Goal: Transaction & Acquisition: Purchase product/service

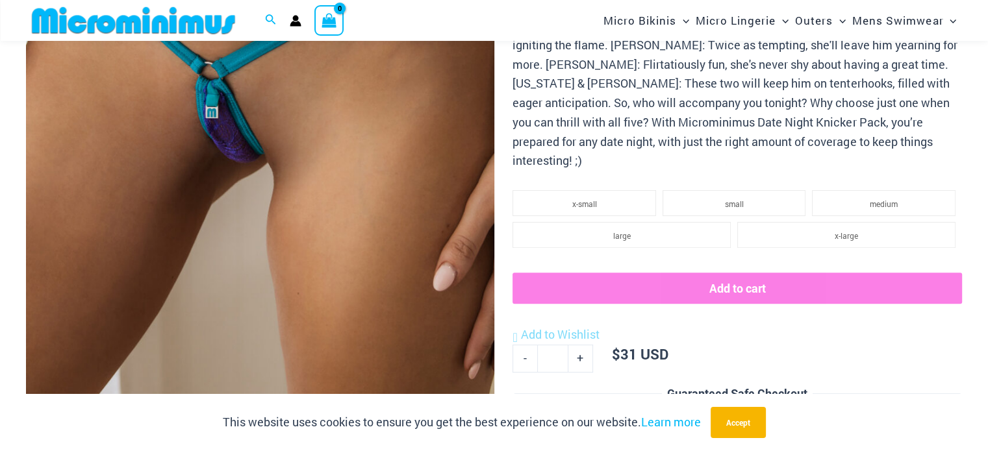
scroll to position [507, 0]
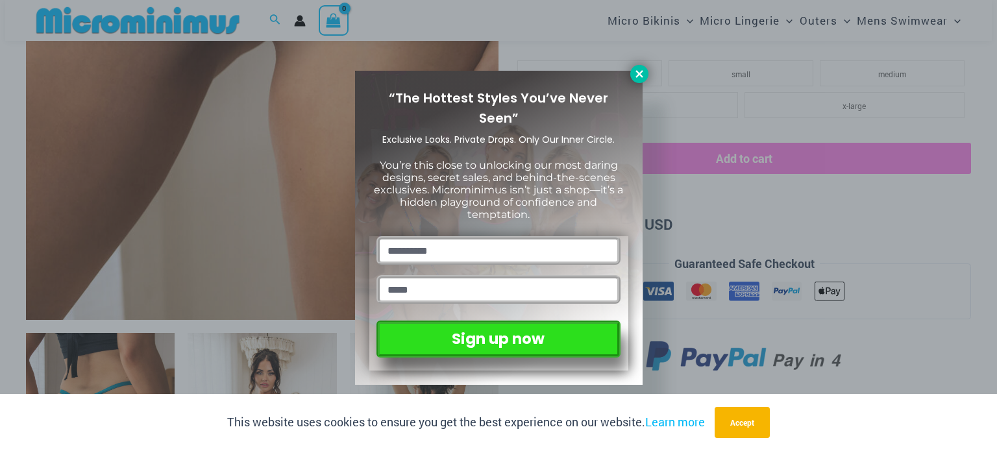
click at [640, 71] on icon at bounding box center [640, 74] width 12 height 12
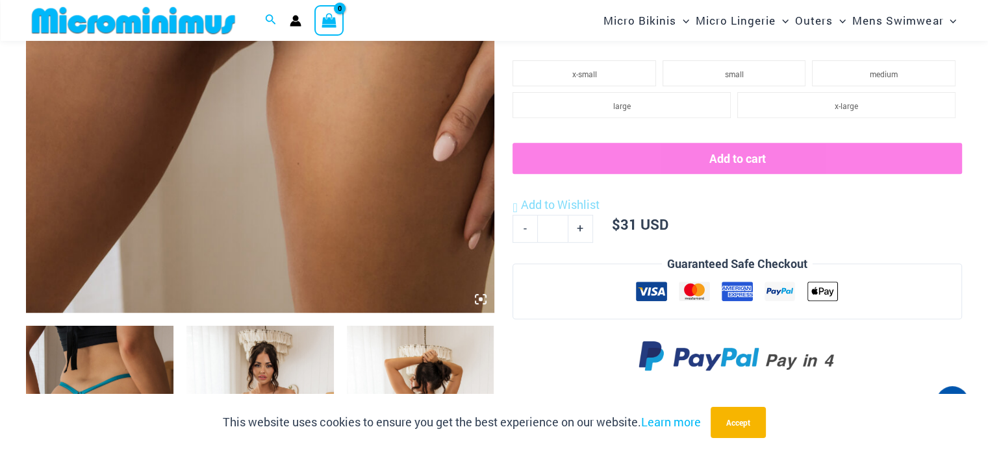
scroll to position [702, 0]
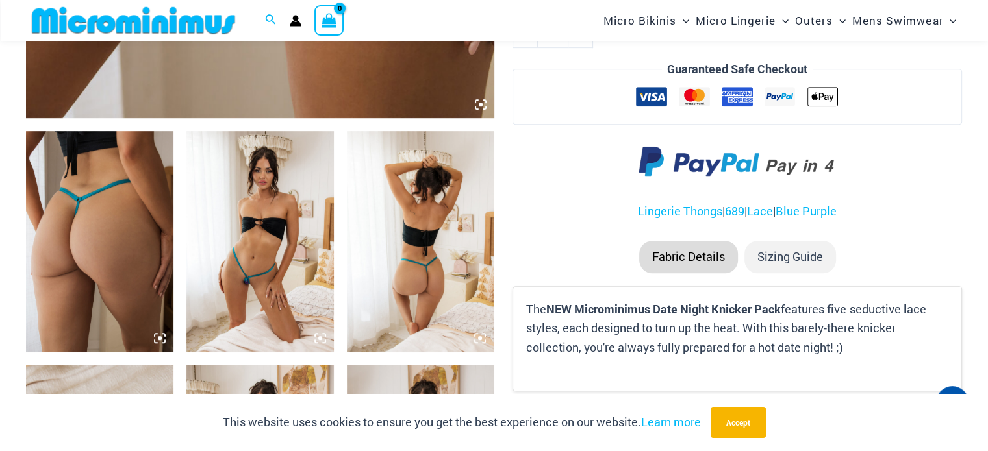
click at [91, 229] on img at bounding box center [99, 241] width 147 height 221
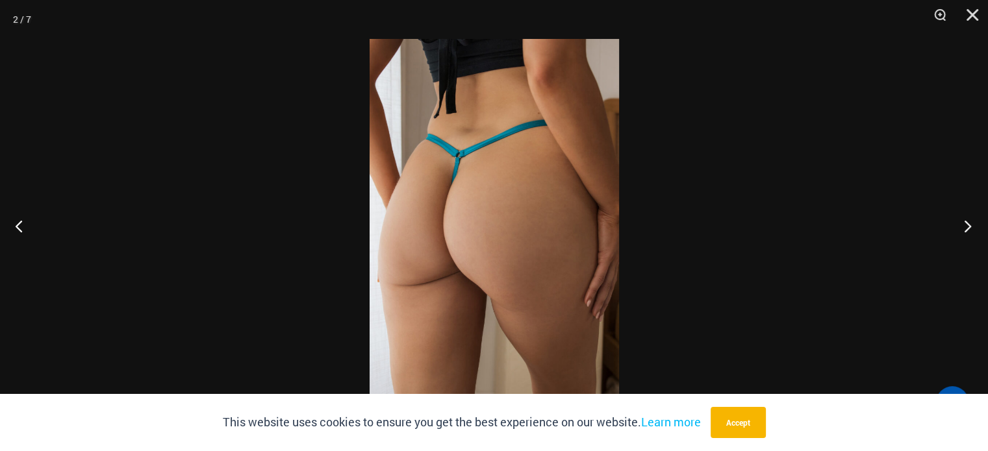
click at [969, 222] on button "Next" at bounding box center [963, 226] width 49 height 65
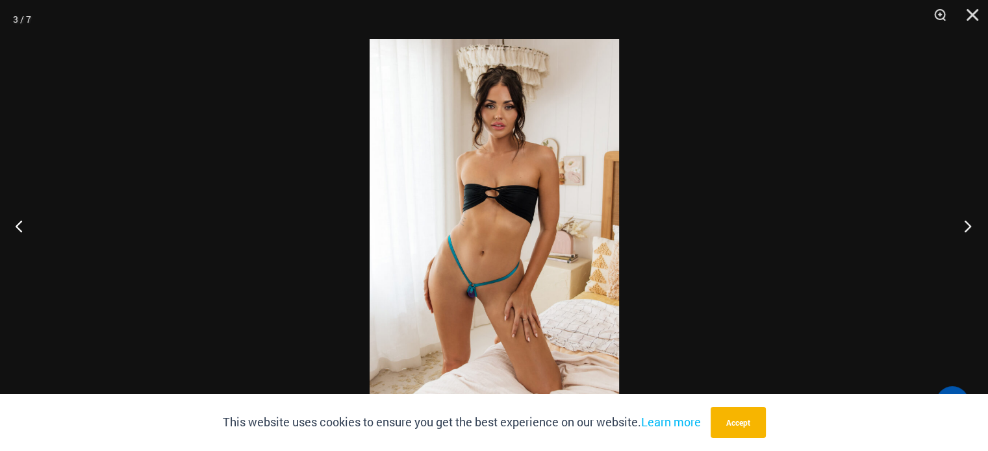
click at [966, 220] on button "Next" at bounding box center [963, 226] width 49 height 65
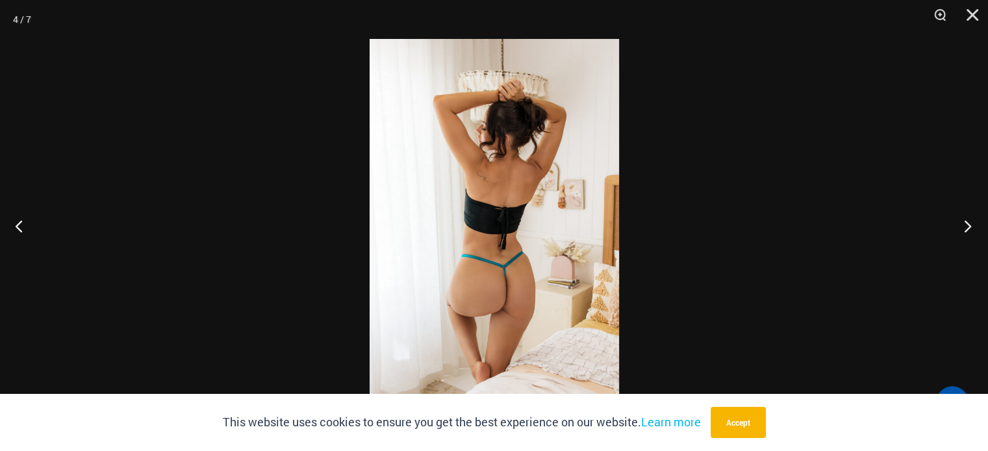
click at [966, 220] on button "Next" at bounding box center [963, 226] width 49 height 65
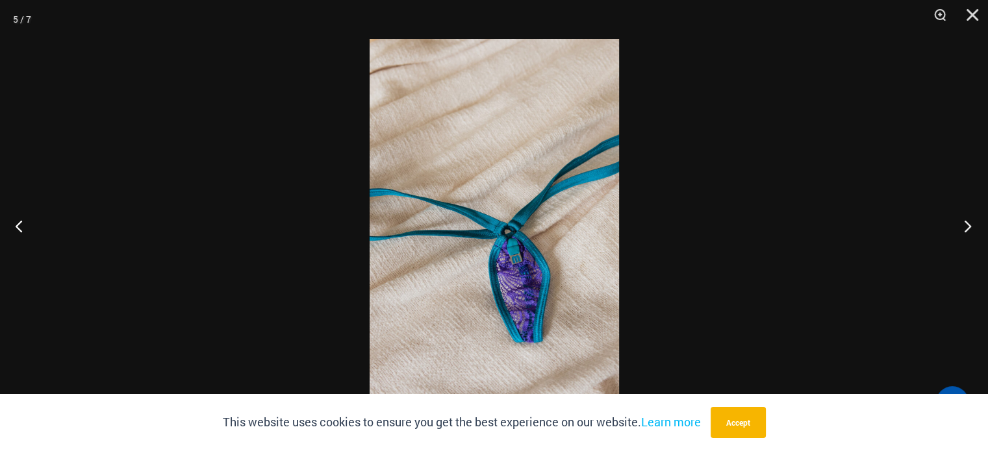
click at [966, 220] on button "Next" at bounding box center [963, 226] width 49 height 65
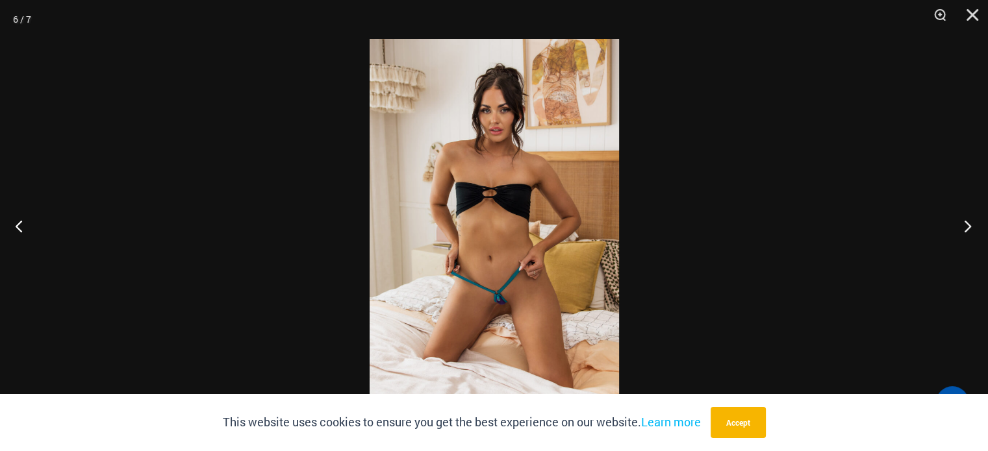
click at [966, 220] on button "Next" at bounding box center [963, 226] width 49 height 65
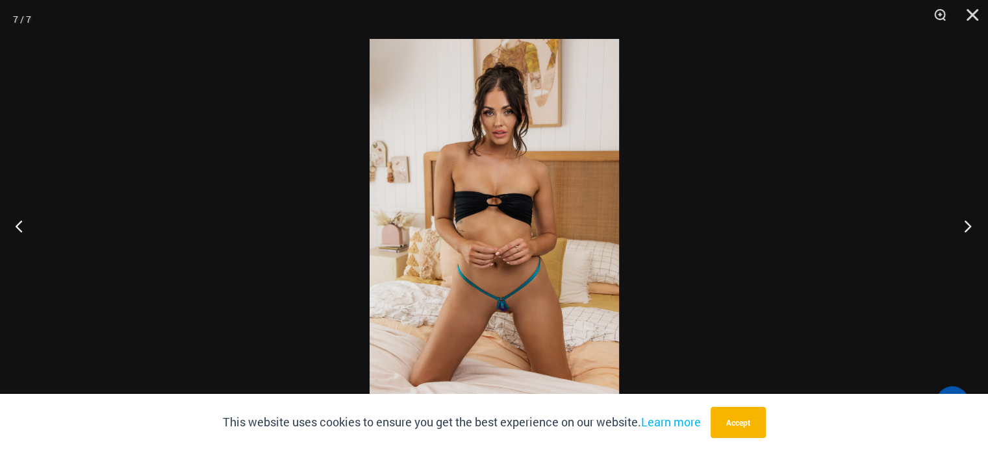
click at [966, 220] on button "Next" at bounding box center [963, 226] width 49 height 65
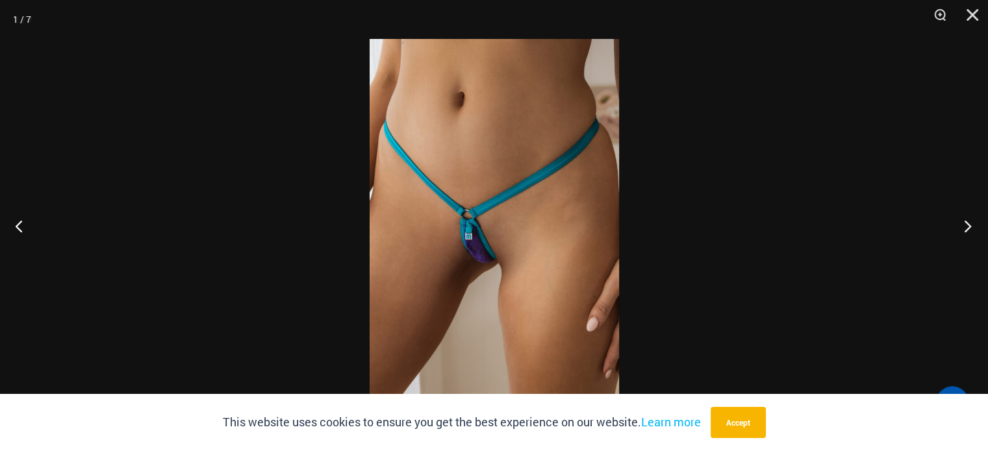
click at [966, 220] on button "Next" at bounding box center [963, 226] width 49 height 65
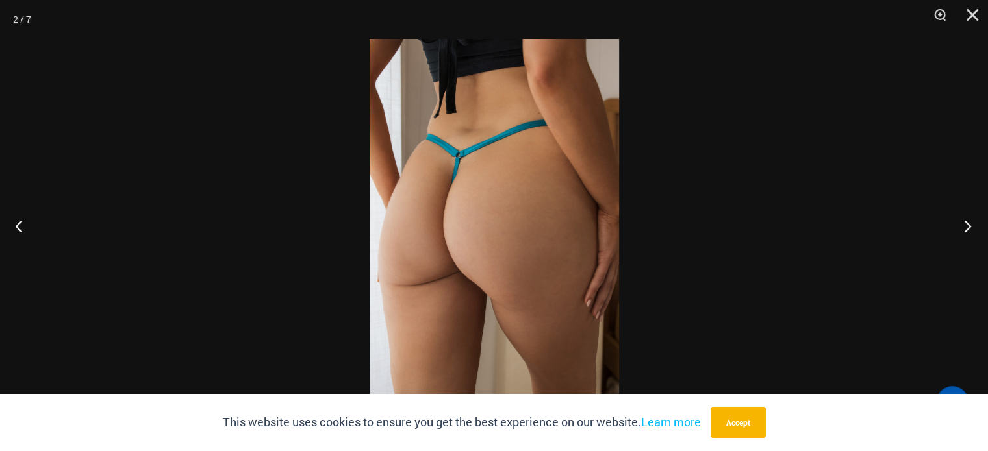
click at [966, 220] on button "Next" at bounding box center [963, 226] width 49 height 65
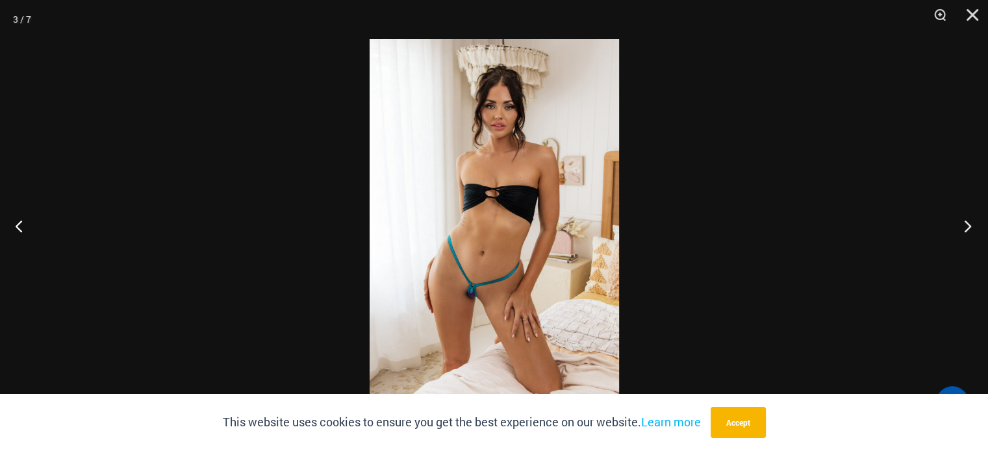
click at [966, 225] on button "Next" at bounding box center [963, 226] width 49 height 65
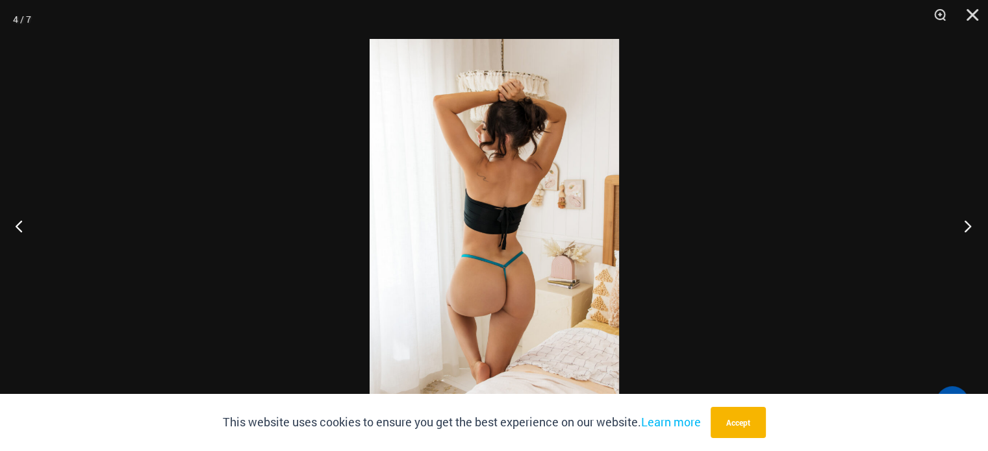
click at [970, 227] on button "Next" at bounding box center [963, 226] width 49 height 65
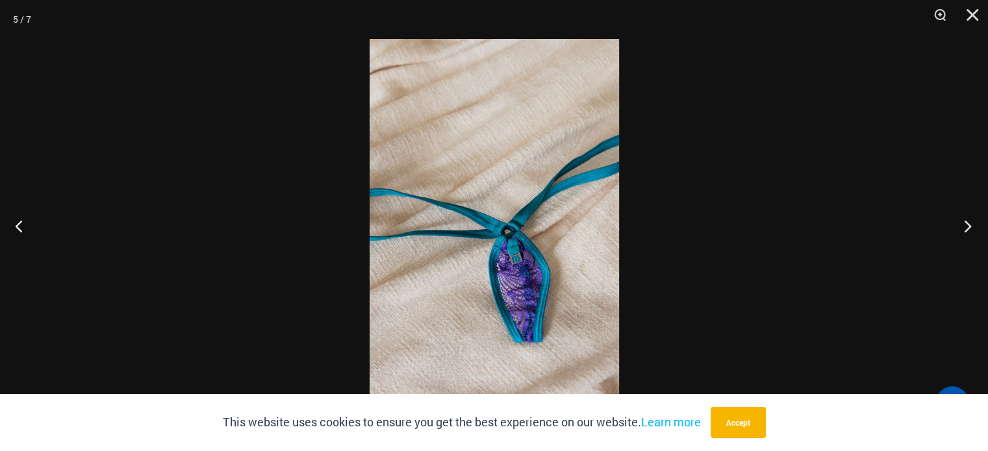
click at [970, 227] on button "Next" at bounding box center [963, 226] width 49 height 65
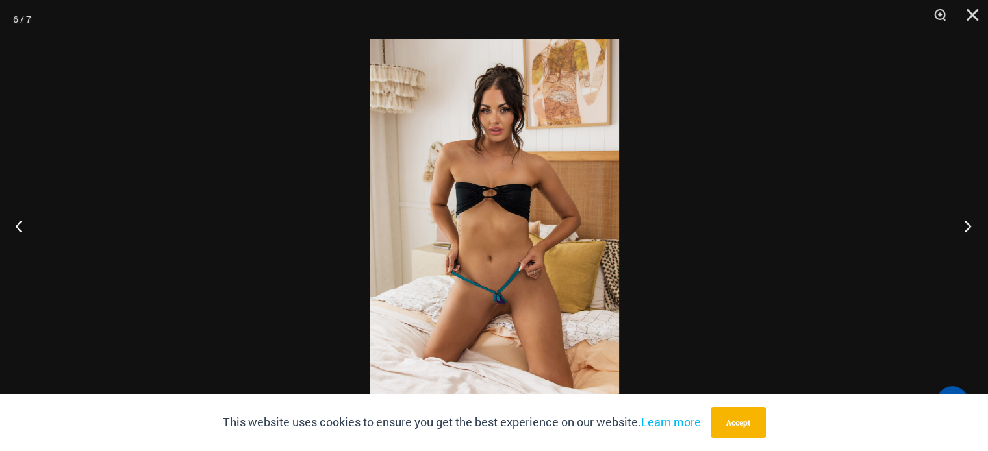
click at [970, 227] on button "Next" at bounding box center [963, 226] width 49 height 65
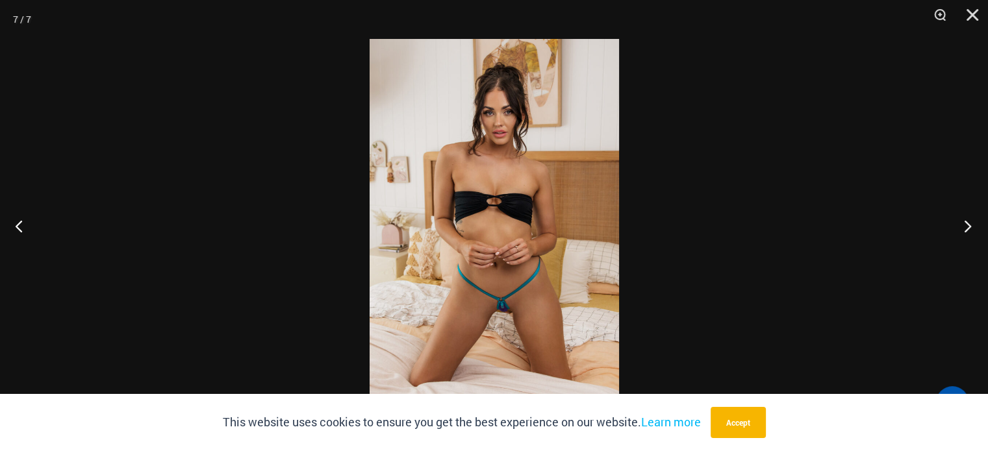
click at [970, 227] on button "Next" at bounding box center [963, 226] width 49 height 65
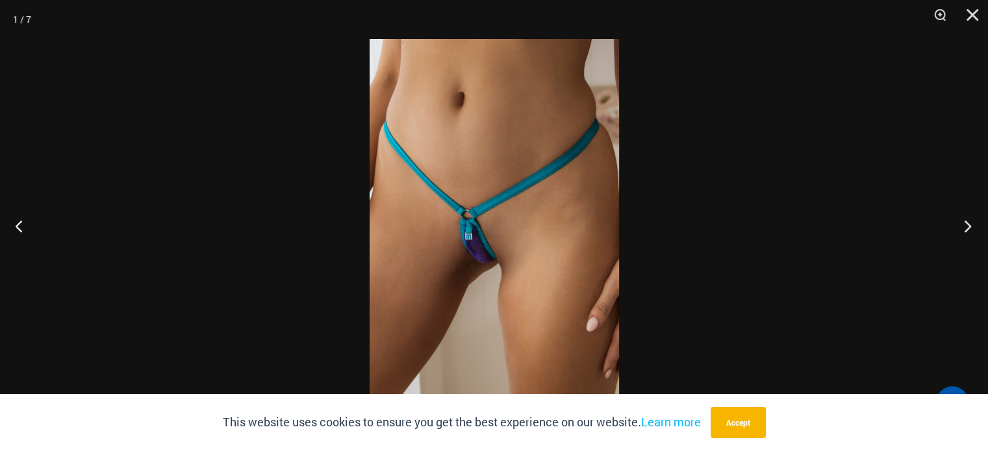
click at [970, 227] on button "Next" at bounding box center [963, 226] width 49 height 65
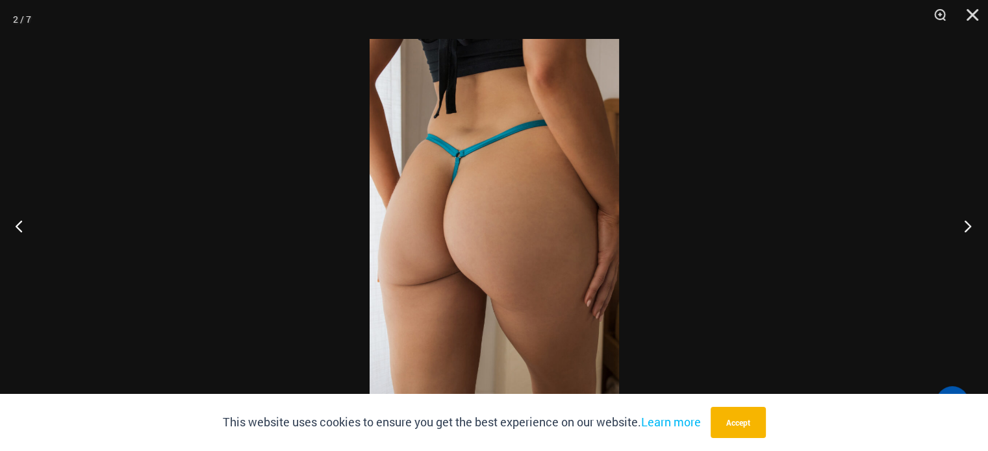
click at [970, 227] on button "Next" at bounding box center [963, 226] width 49 height 65
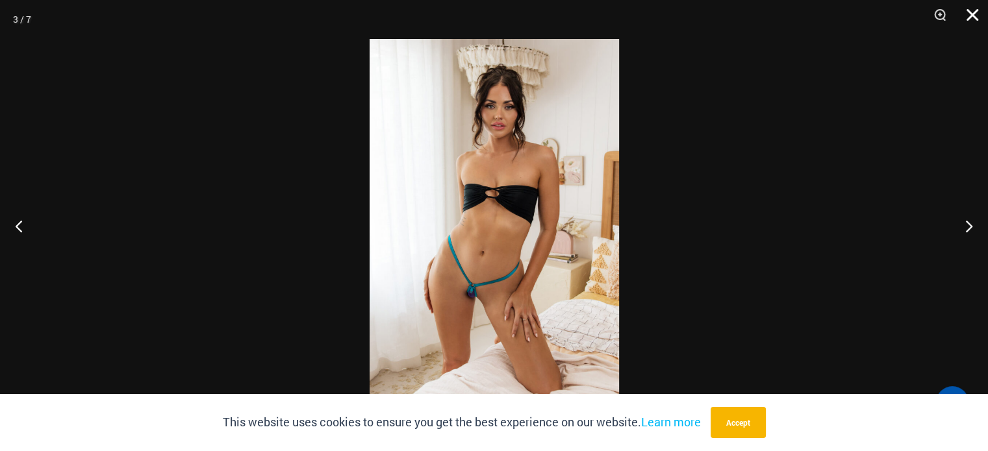
click at [972, 16] on button "Close" at bounding box center [967, 19] width 32 height 39
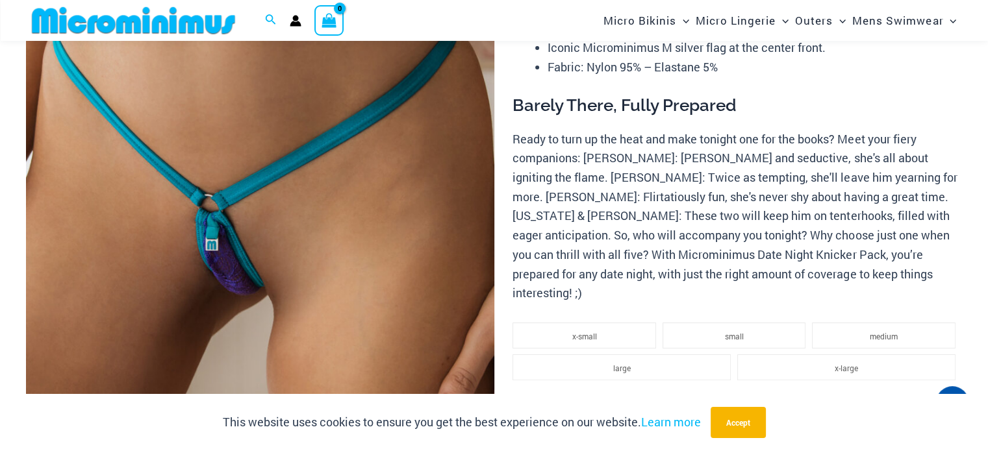
scroll to position [0, 0]
